Goal: Navigation & Orientation: Find specific page/section

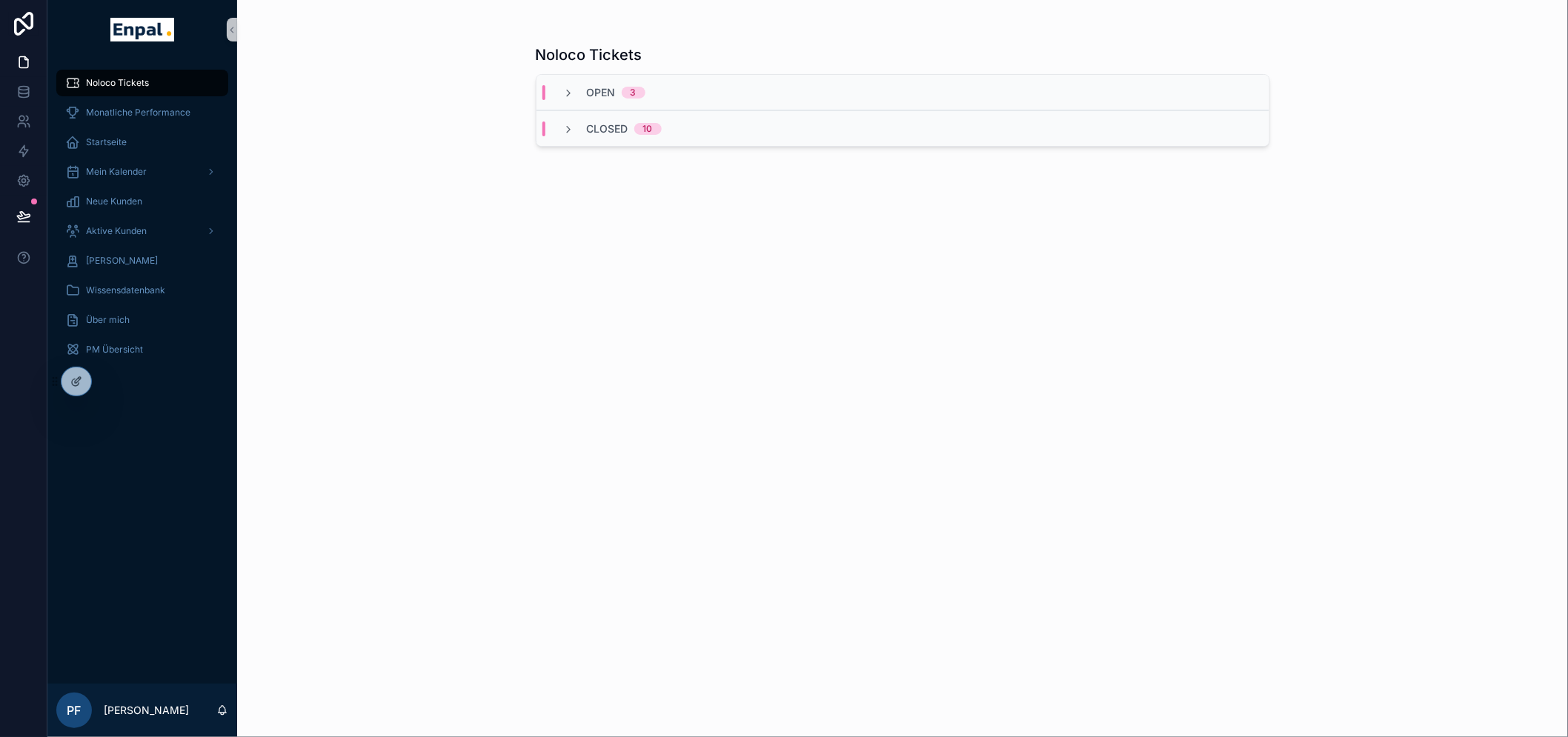
click at [105, 393] on div "Noloco Tickets Monatliche Performance Startseite Mein Kalender Neue Kunden Akti…" at bounding box center [141, 371] width 189 height 624
click at [85, 383] on div at bounding box center [75, 381] width 29 height 28
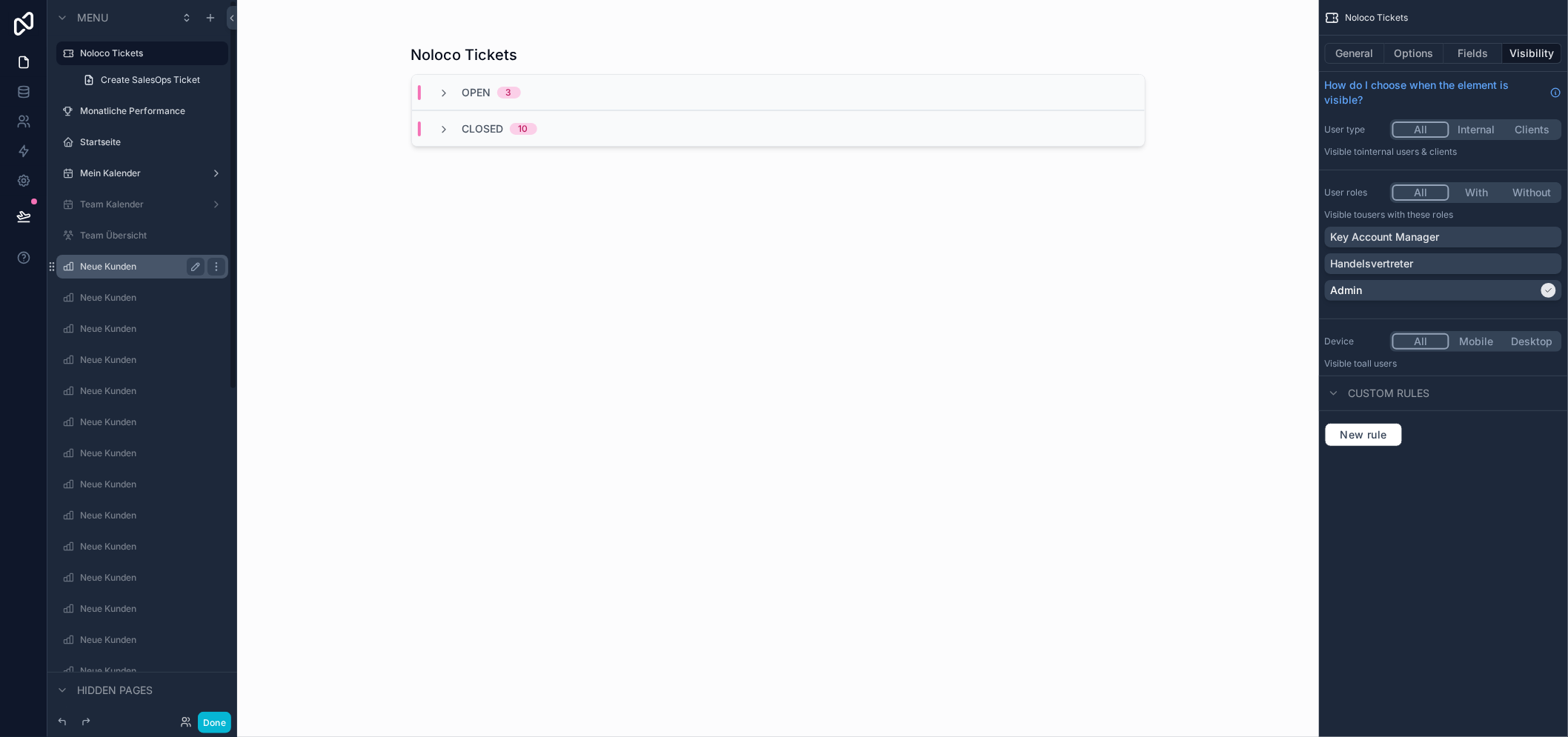
click at [86, 263] on label "Neue Kunden" at bounding box center [139, 266] width 119 height 12
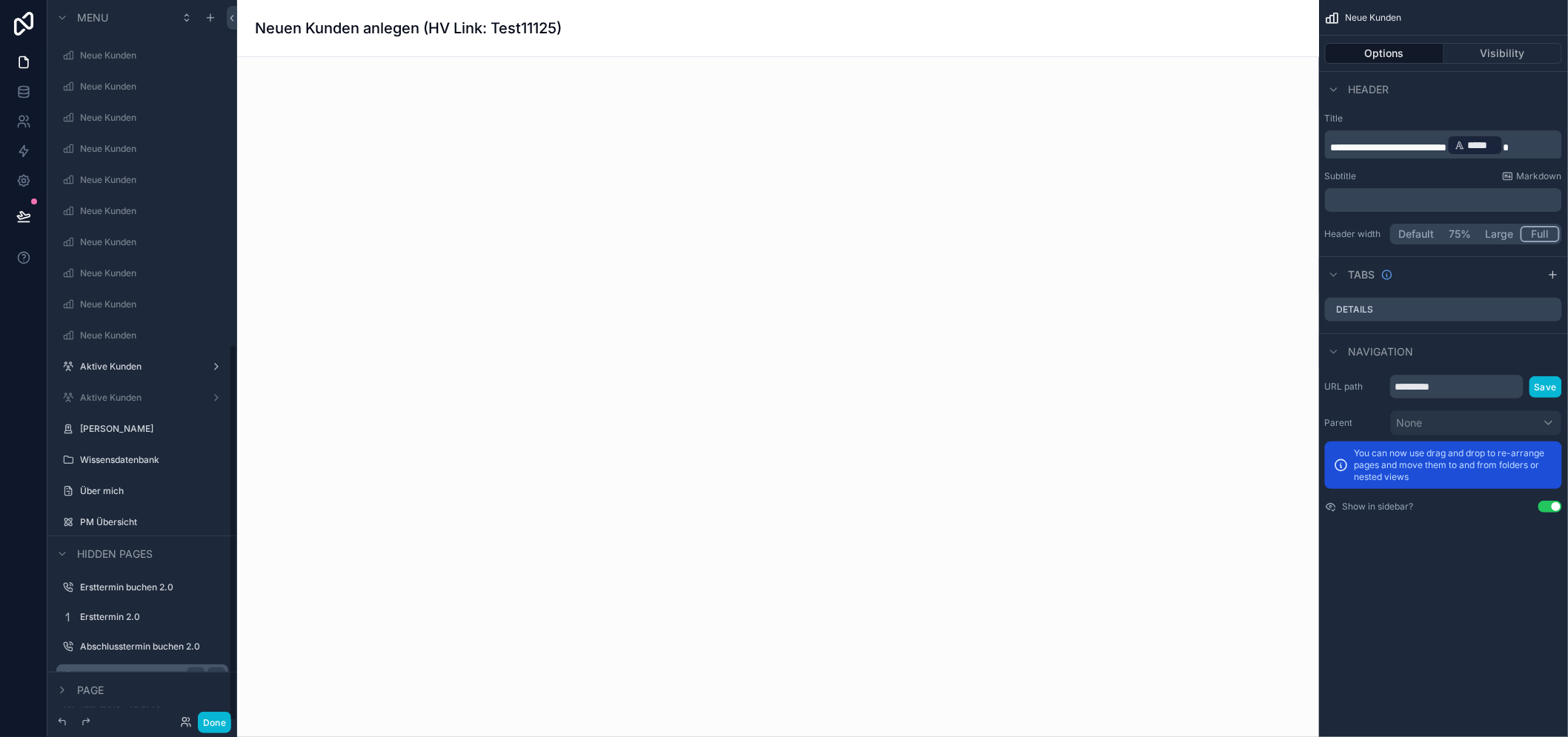
scroll to position [650, 0]
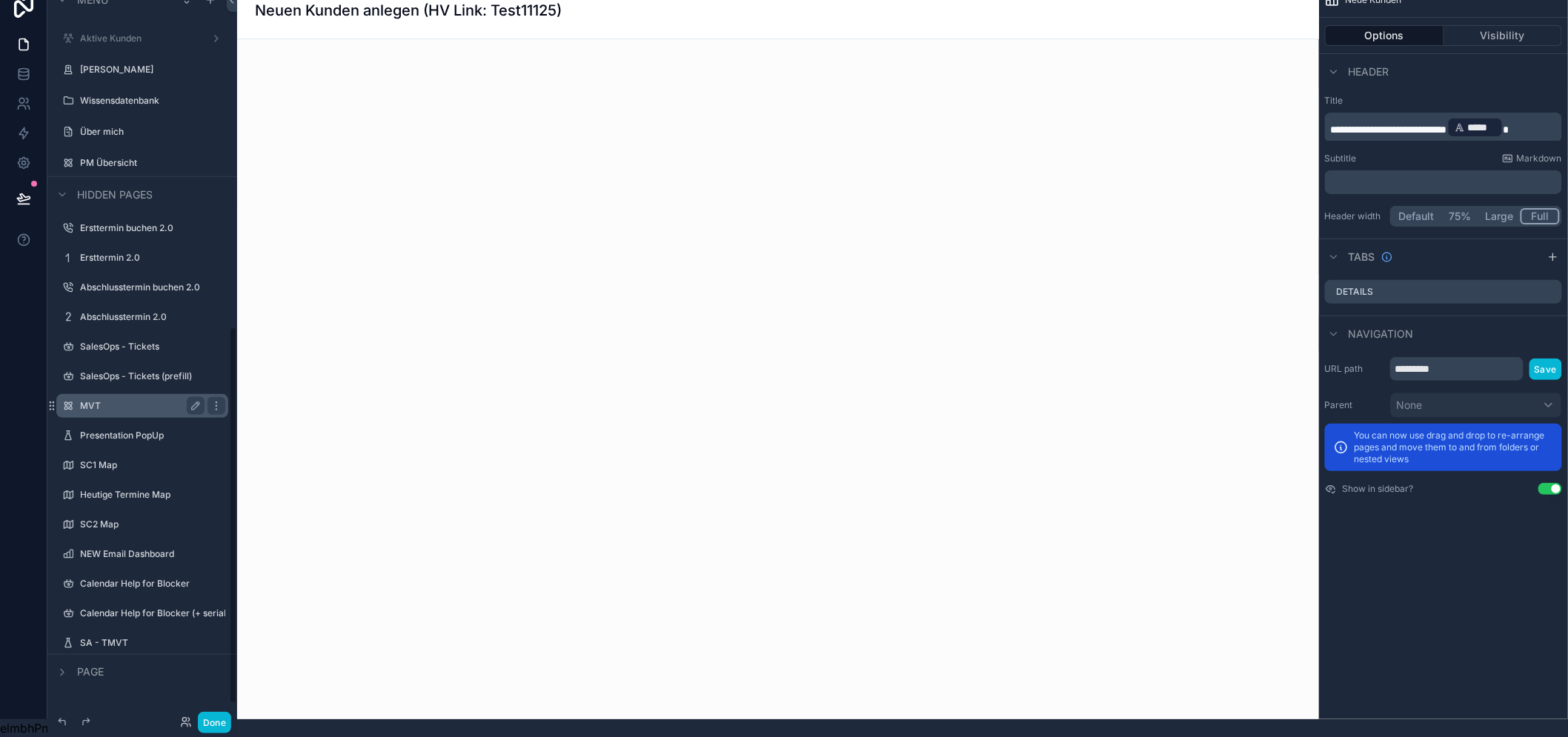
click at [103, 400] on label "MVT" at bounding box center [139, 406] width 119 height 12
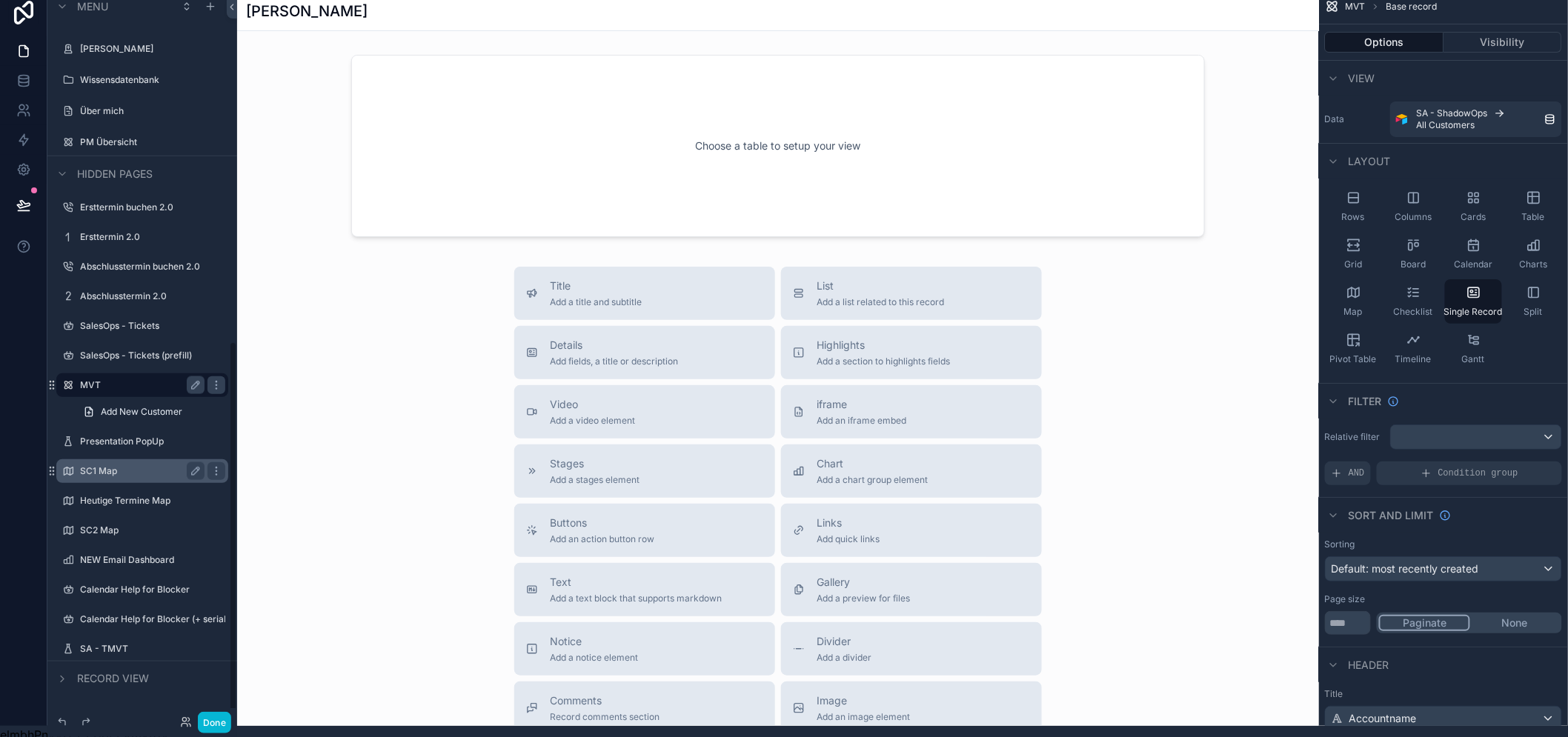
click at [109, 445] on label "Presentation PopUp" at bounding box center [153, 441] width 145 height 12
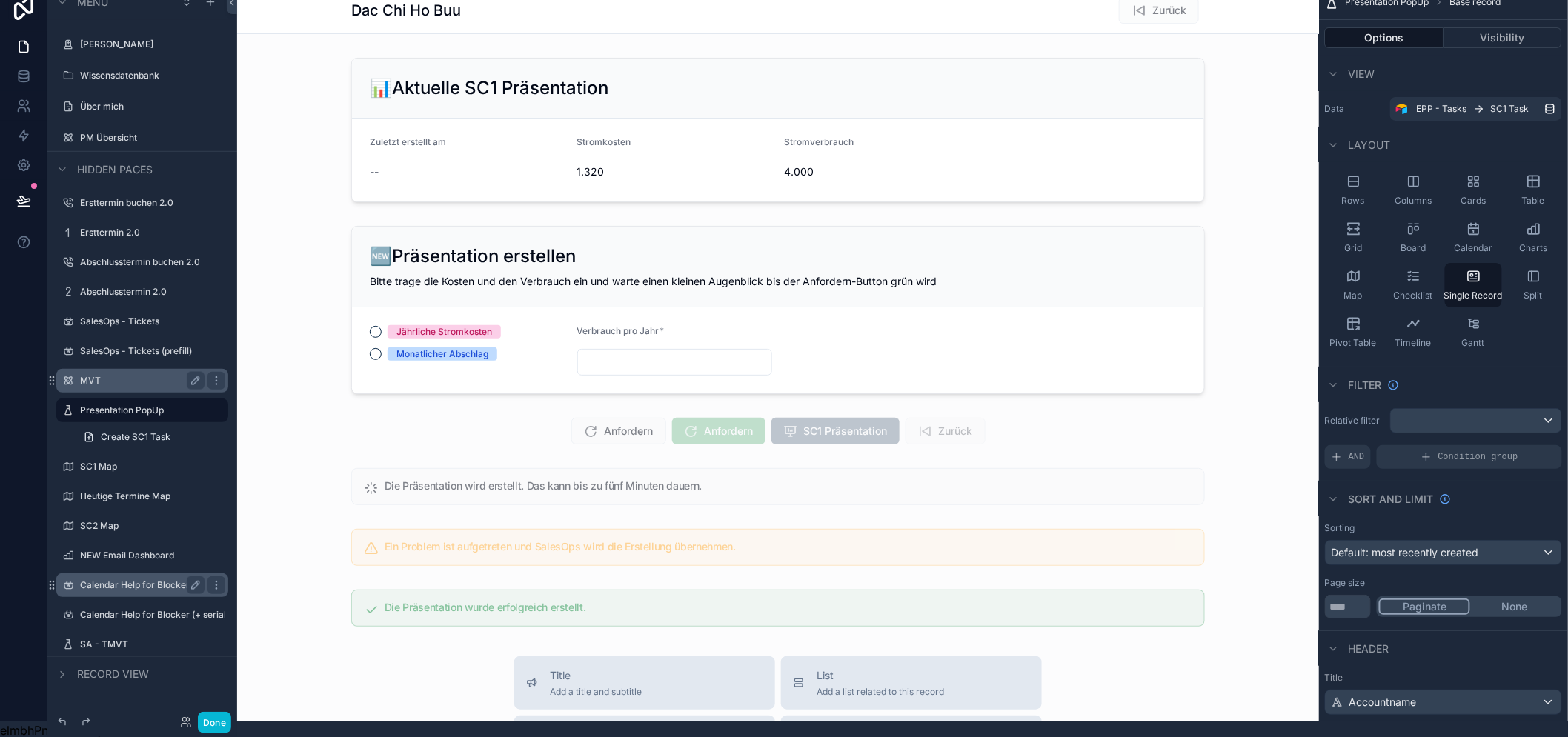
scroll to position [30, 0]
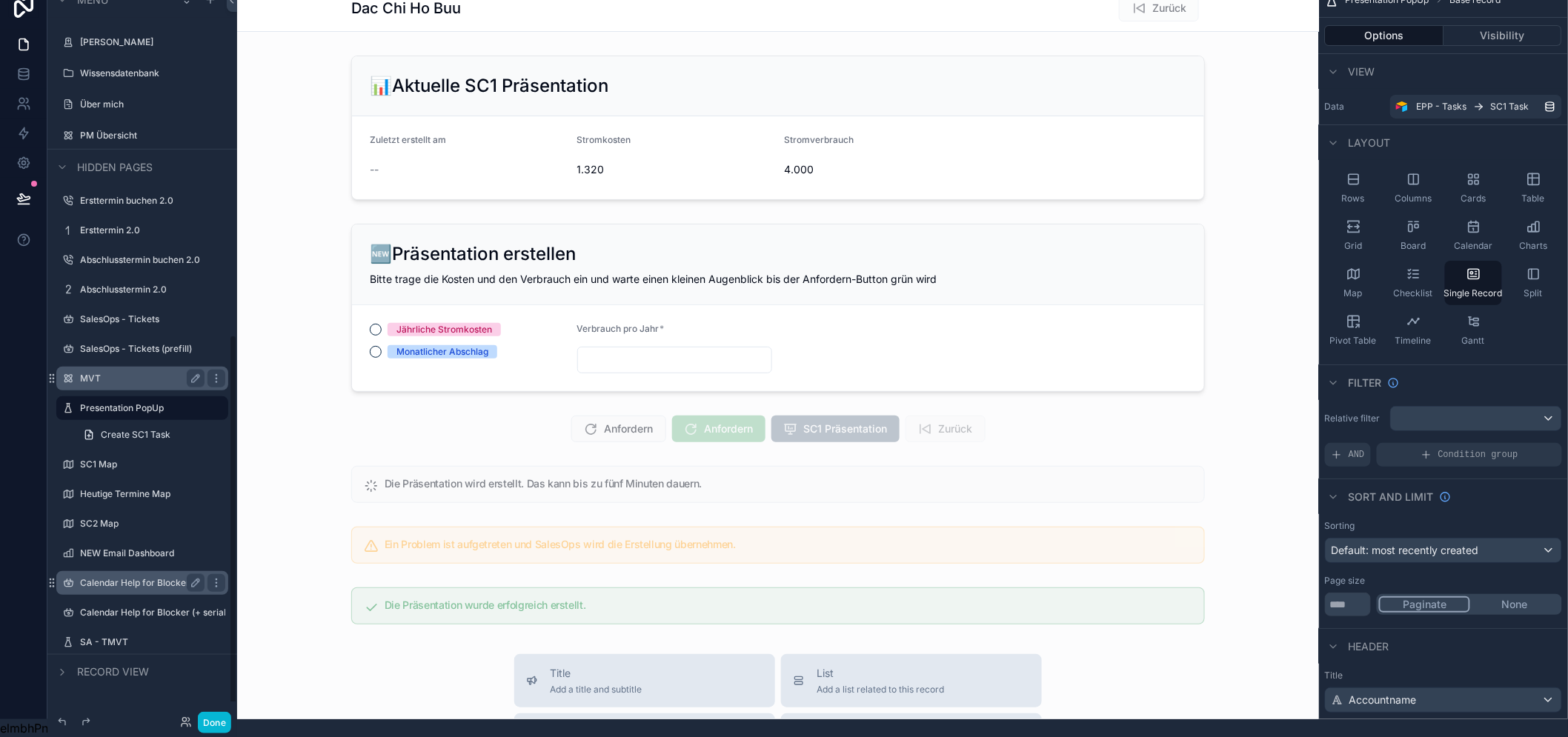
click at [134, 577] on label "Calendar Help for Blocker" at bounding box center [139, 583] width 119 height 12
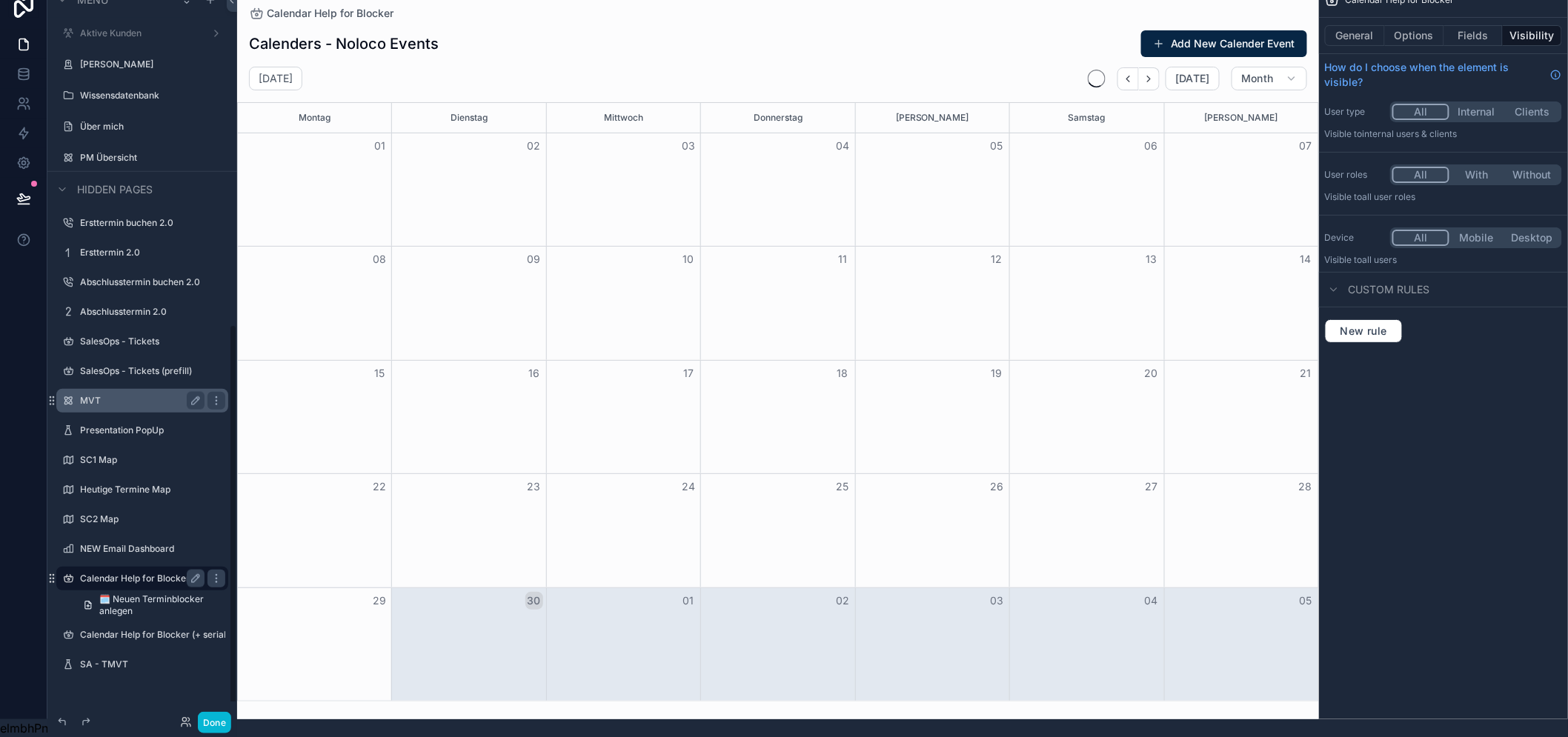
scroll to position [642, 0]
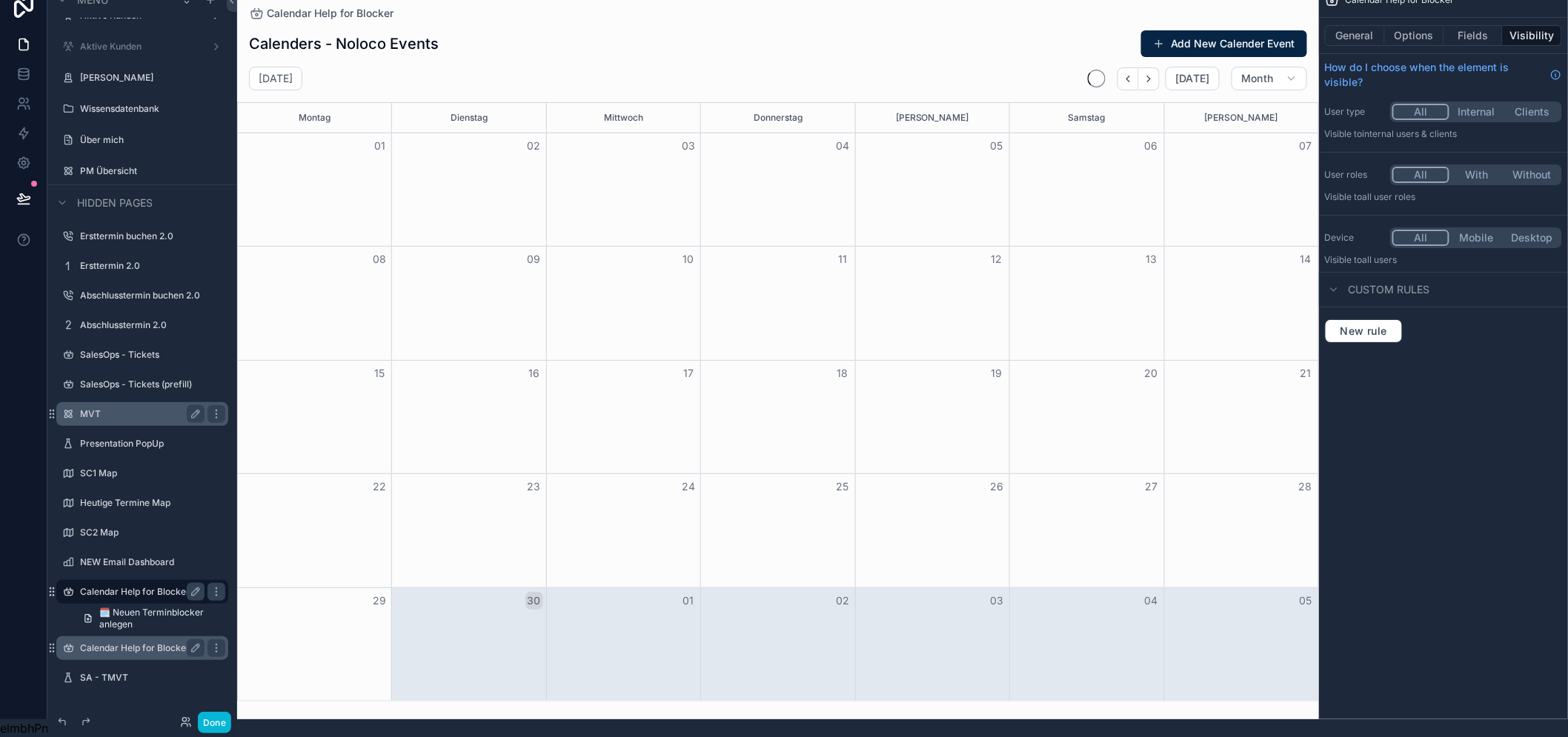
click at [109, 642] on label "Calendar Help for Blocker (+ serial blockers)" at bounding box center [142, 648] width 124 height 12
click at [126, 637] on span "🗓️ Neuen Terminblocker anlegen" at bounding box center [158, 648] width 120 height 24
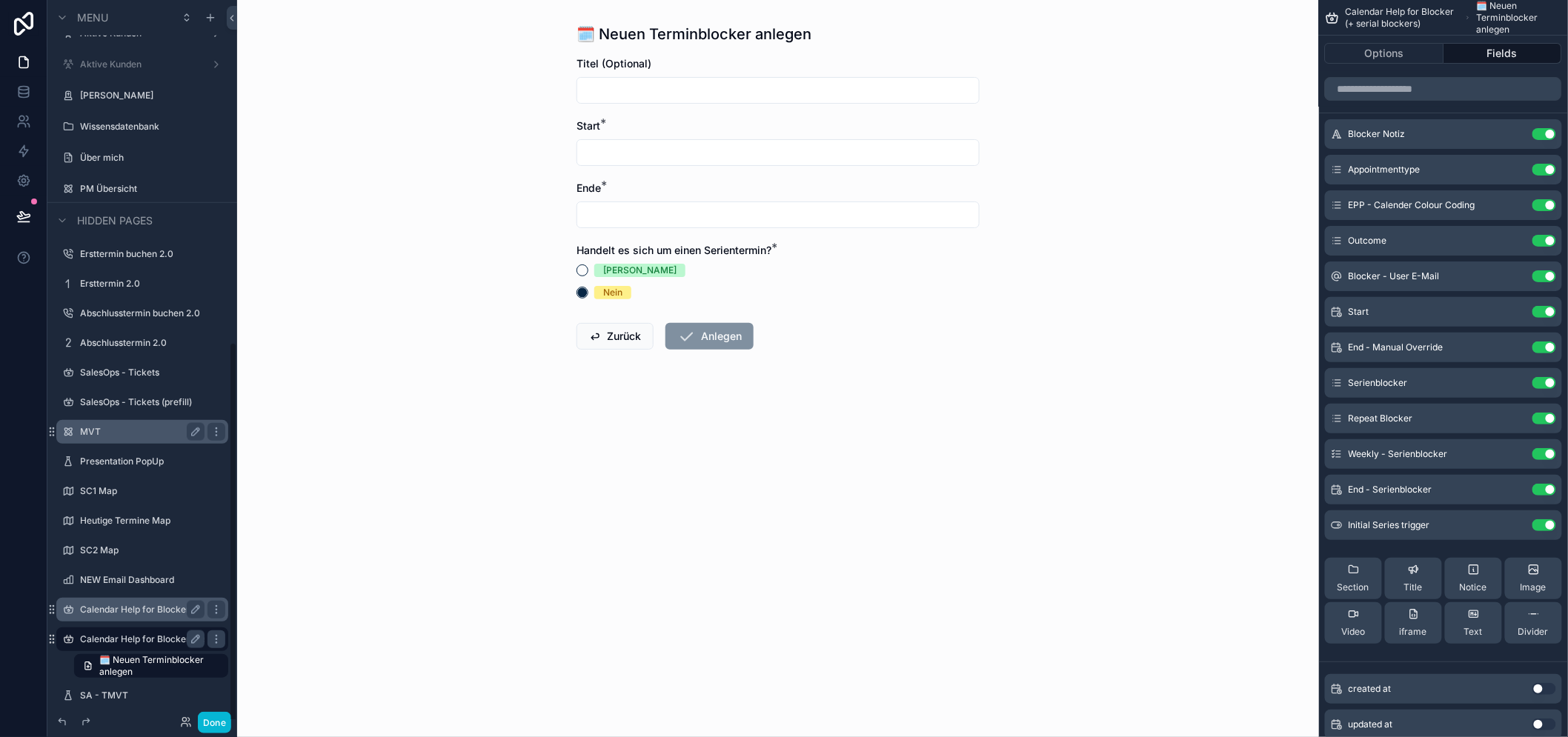
click at [99, 507] on div "Heutige Termine Map" at bounding box center [141, 521] width 189 height 26
click at [99, 498] on div "SC1 Map" at bounding box center [142, 490] width 124 height 18
click at [109, 523] on label "Heutige Termine Map" at bounding box center [139, 521] width 119 height 12
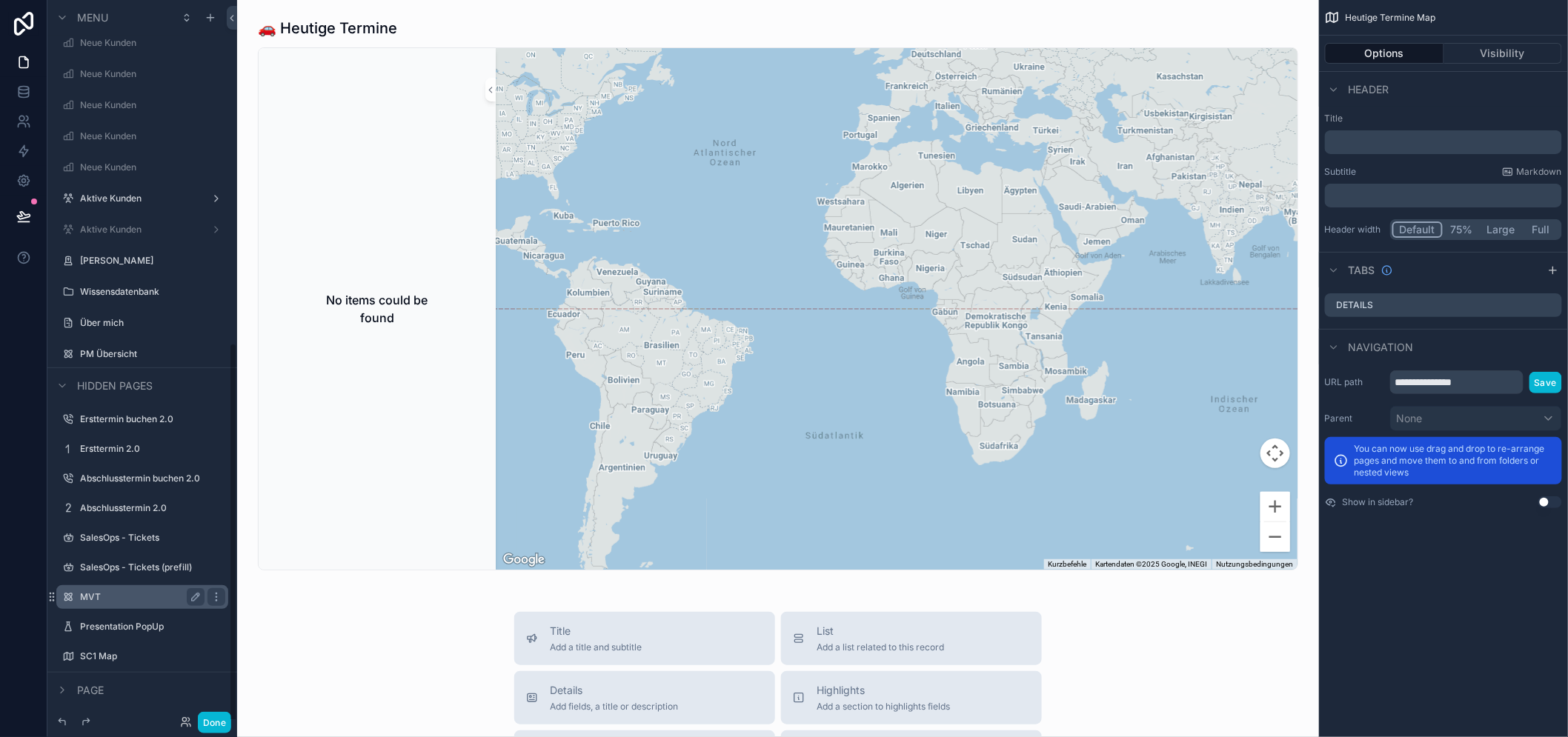
scroll to position [650, 0]
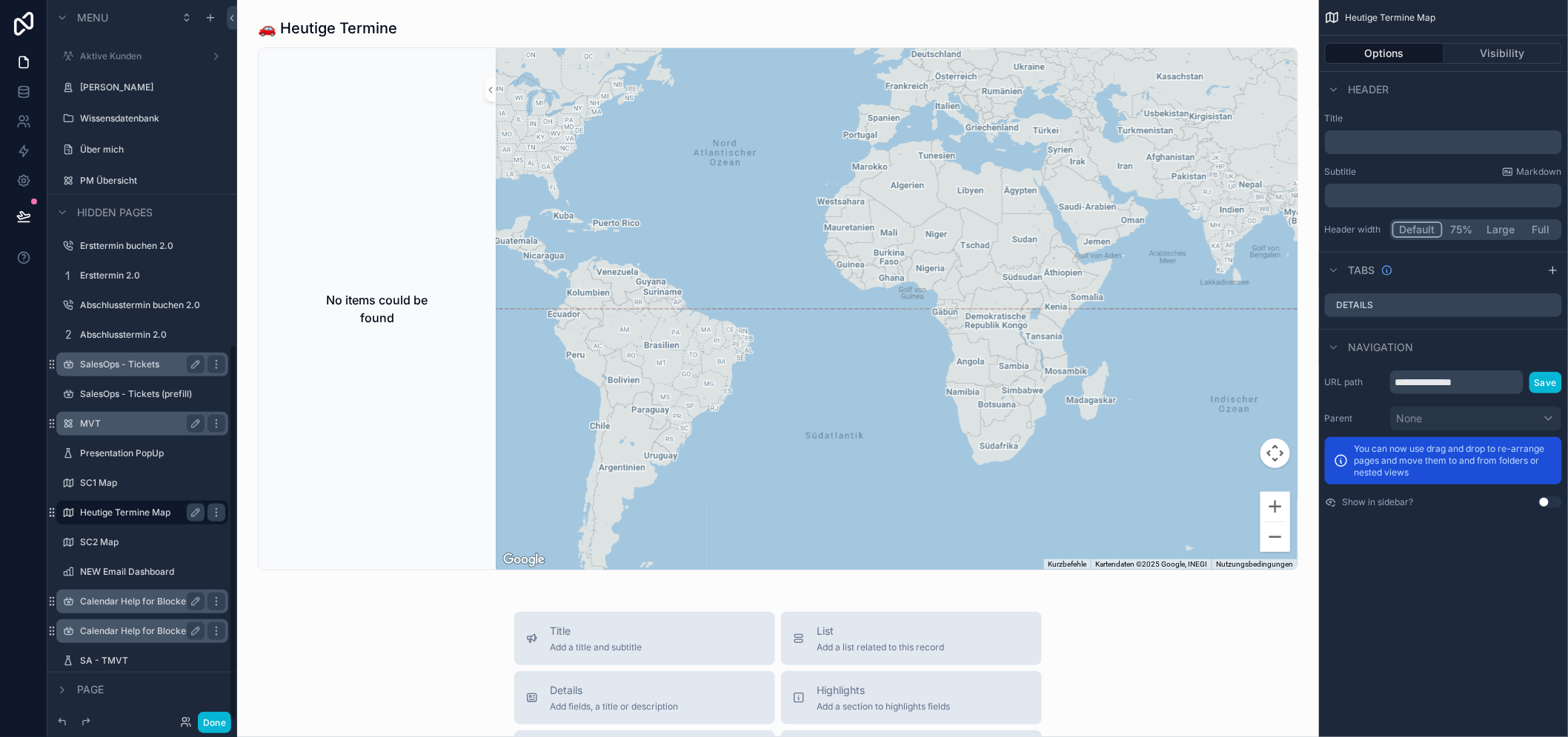
click at [80, 365] on label "SalesOps - Tickets" at bounding box center [139, 364] width 119 height 12
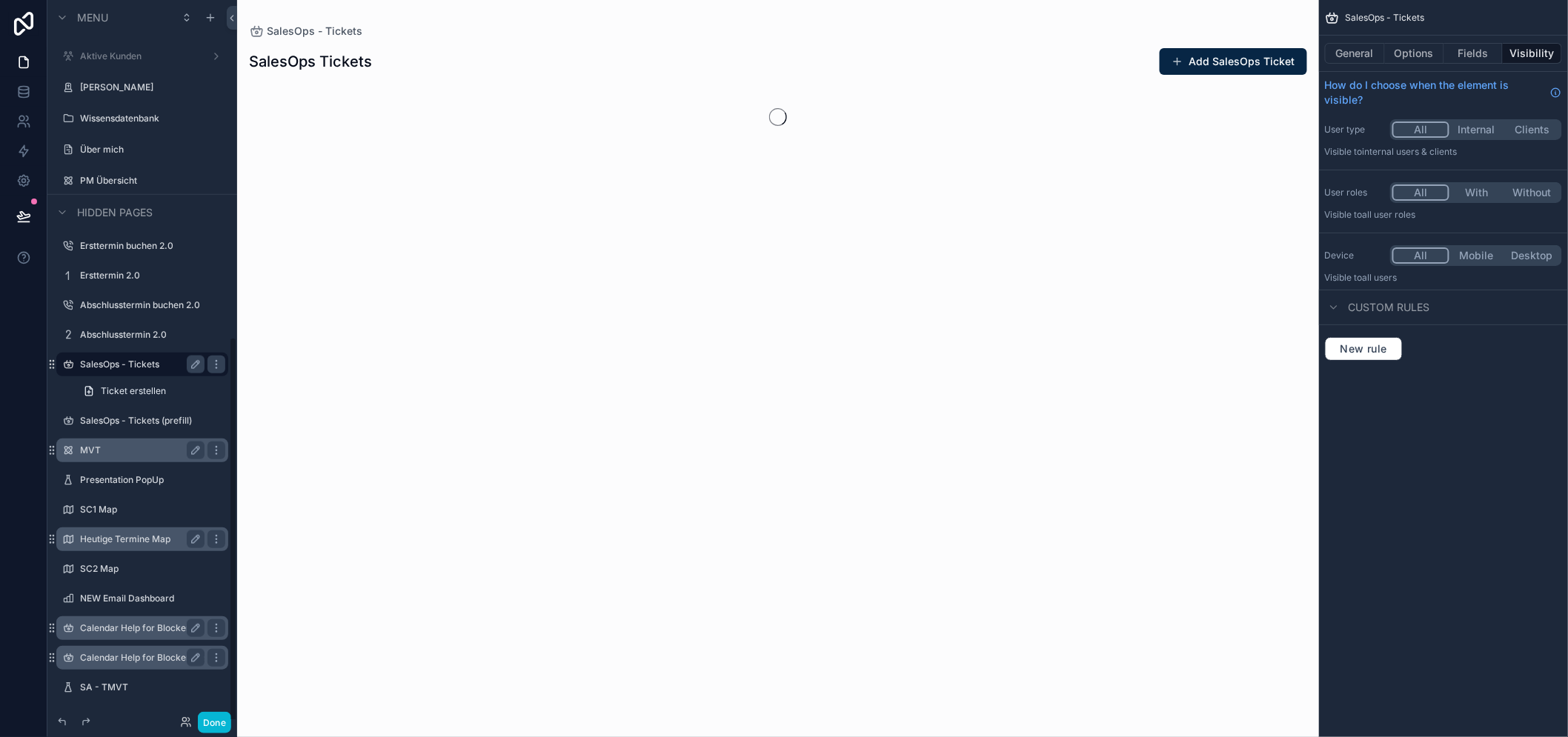
scroll to position [633, 0]
